Goal: Task Accomplishment & Management: Manage account settings

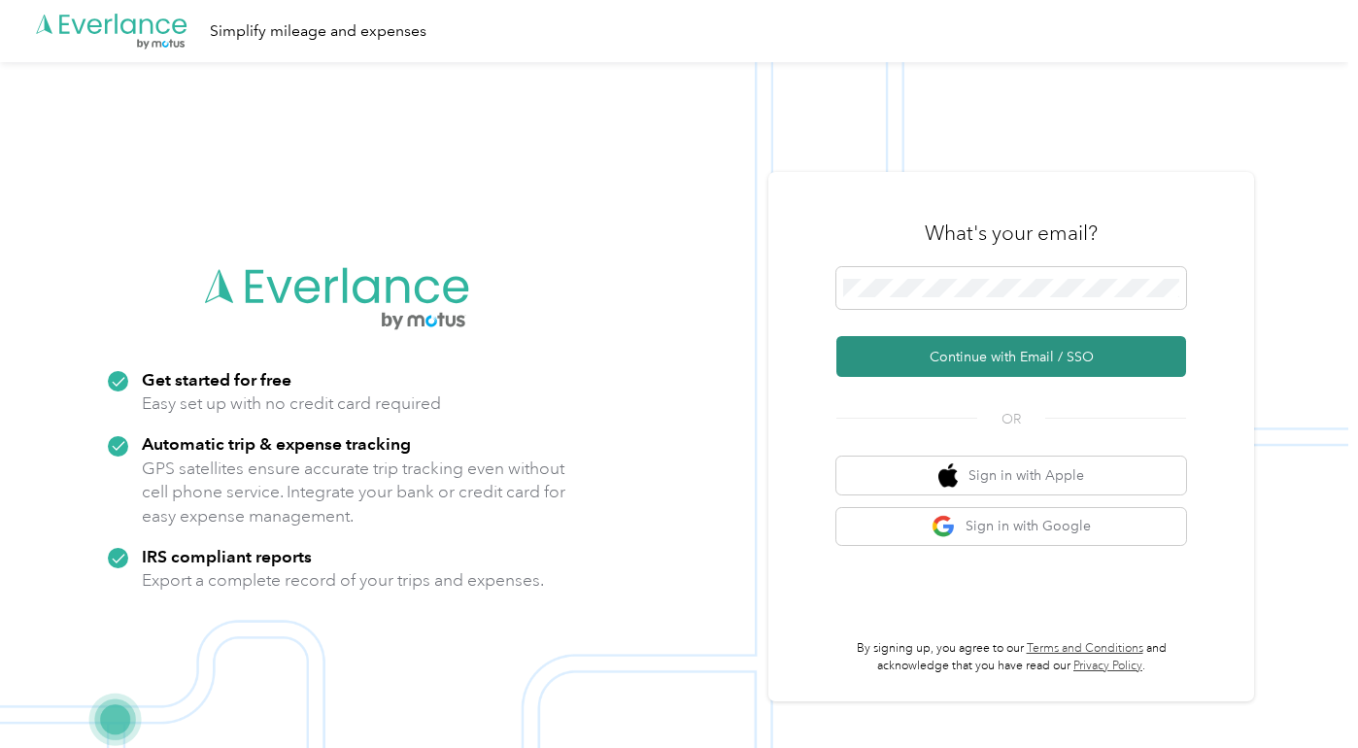
click at [928, 358] on button "Continue with Email / SSO" at bounding box center [1012, 356] width 350 height 41
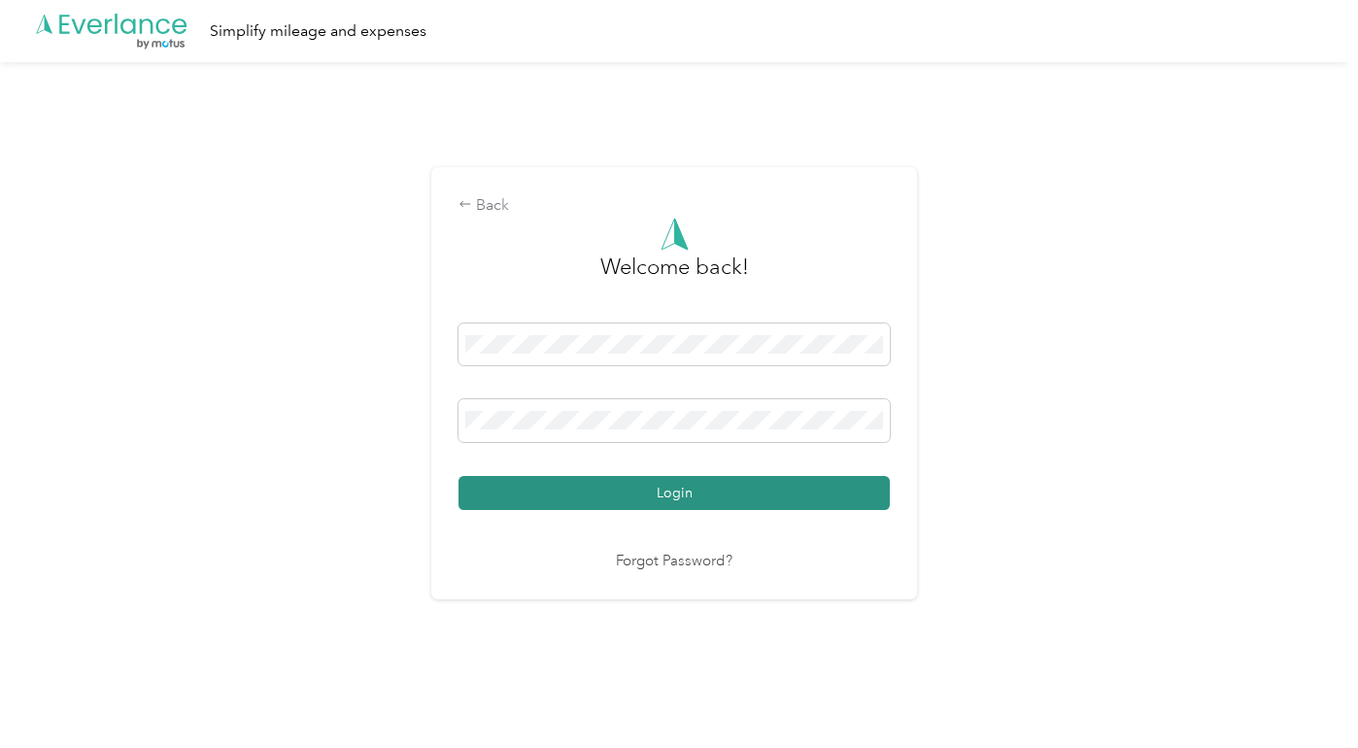
click at [649, 483] on button "Login" at bounding box center [674, 493] width 431 height 34
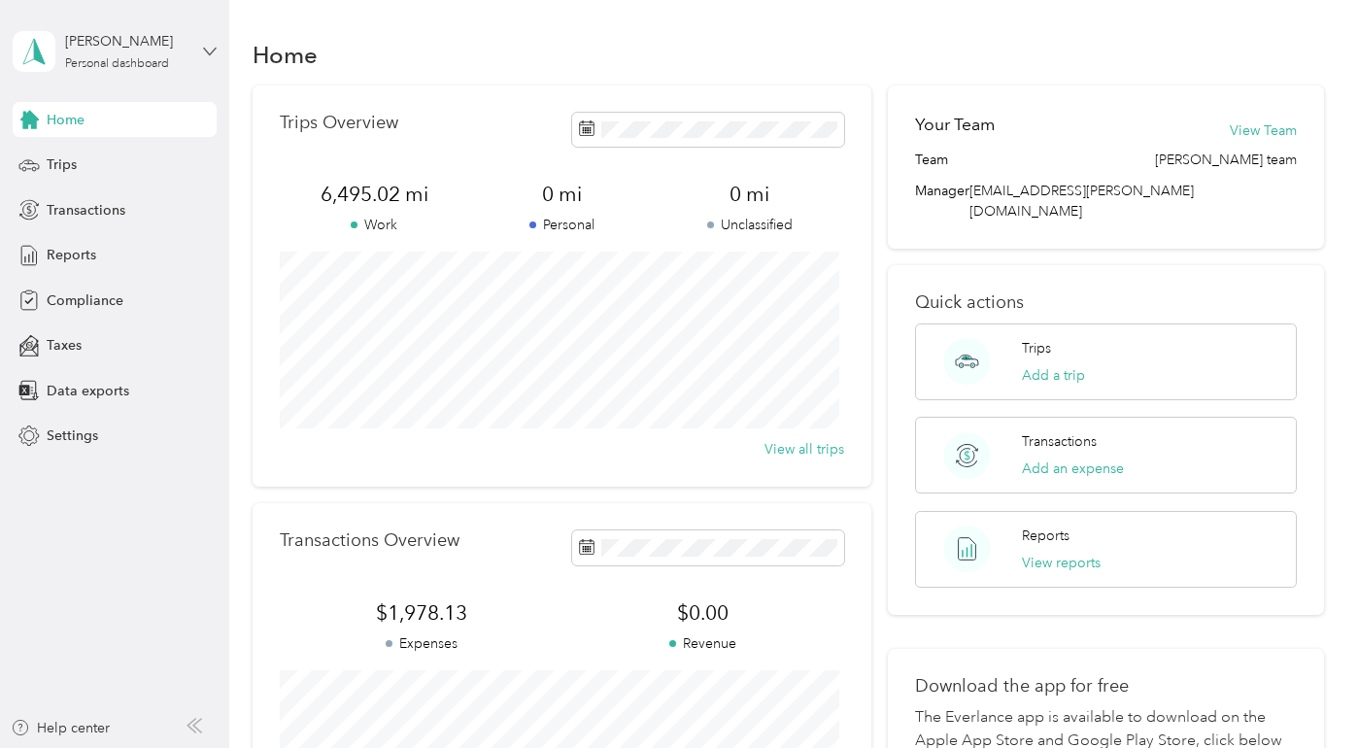
click at [207, 51] on icon at bounding box center [210, 52] width 14 height 14
click at [87, 163] on div "Log out" at bounding box center [272, 160] width 492 height 34
